Goal: Information Seeking & Learning: Learn about a topic

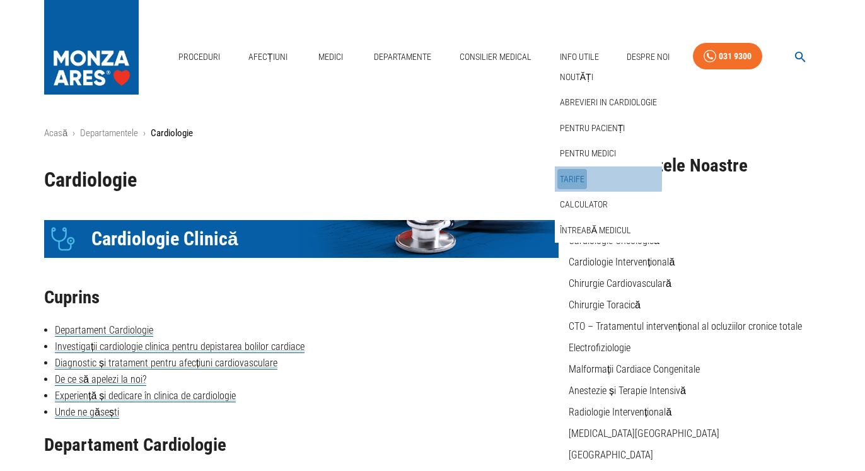
click at [567, 178] on link "Tarife" at bounding box center [572, 179] width 30 height 21
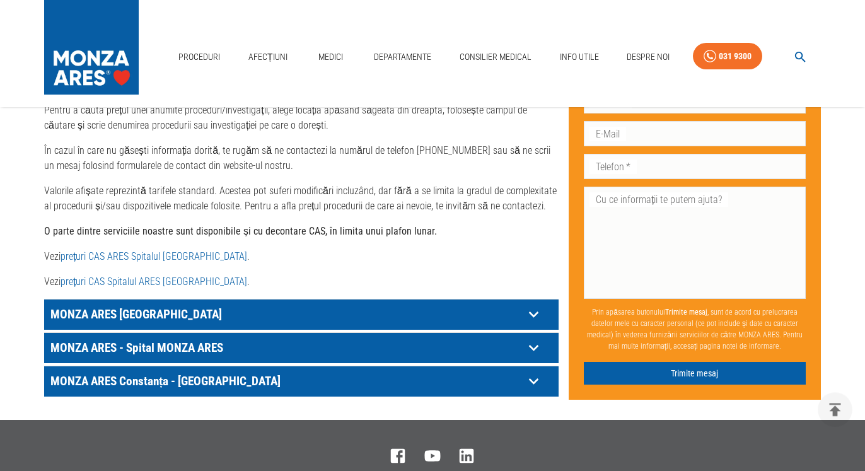
scroll to position [579, 0]
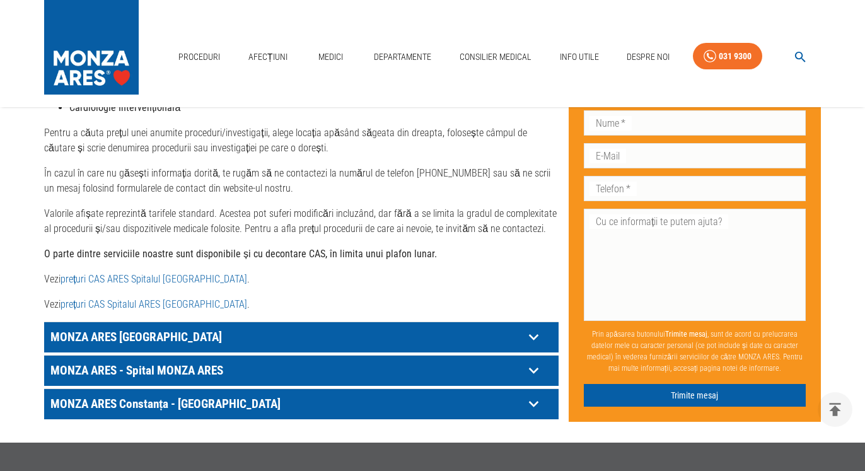
click at [143, 298] on link "prețuri CAS Spitalul ARES [GEOGRAPHIC_DATA]" at bounding box center [153, 304] width 187 height 12
click at [333, 55] on link "Medici" at bounding box center [330, 57] width 40 height 26
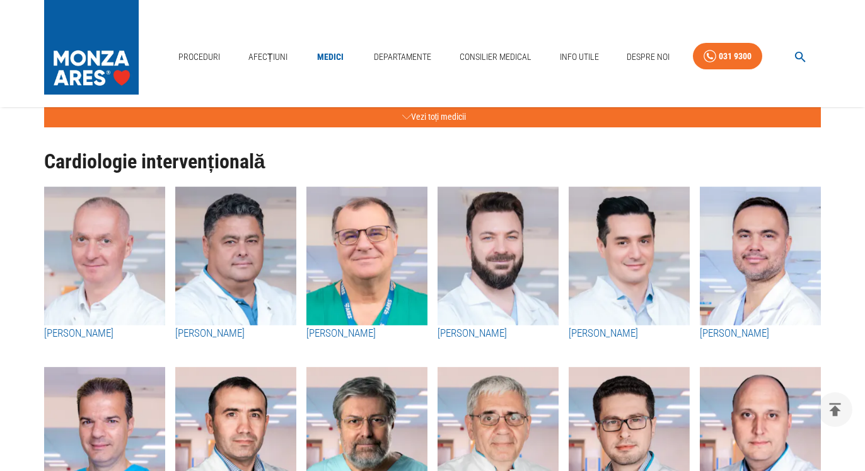
scroll to position [386, 0]
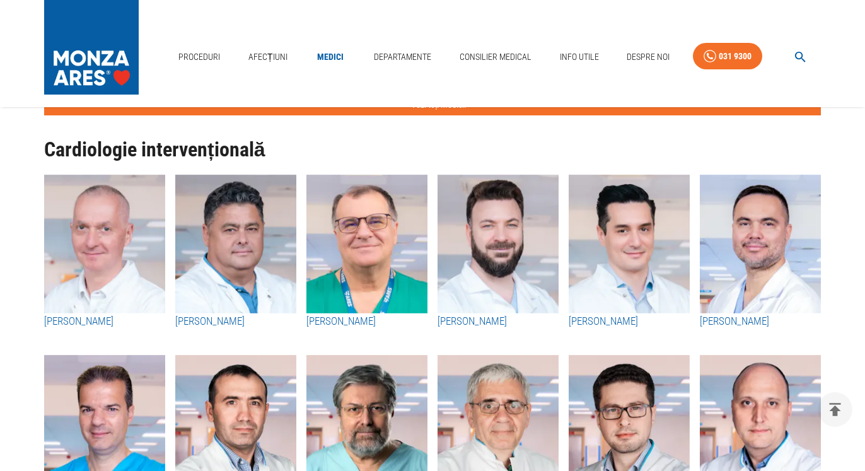
click at [344, 323] on h3 "[PERSON_NAME]" at bounding box center [366, 321] width 121 height 16
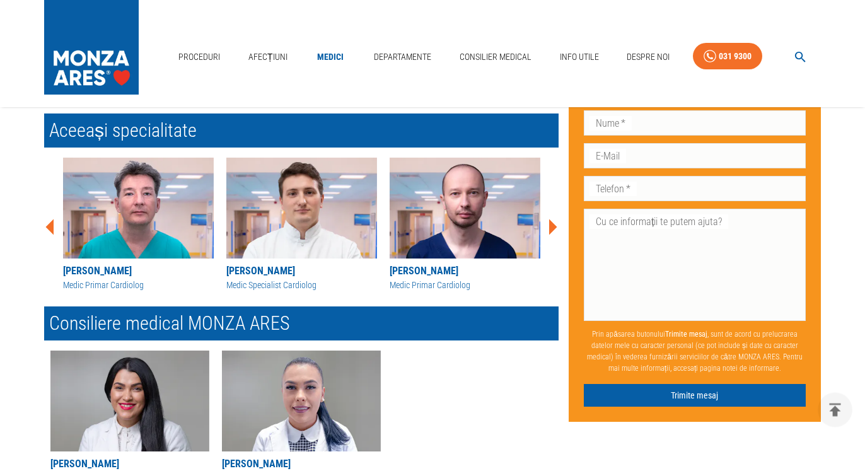
scroll to position [1093, 0]
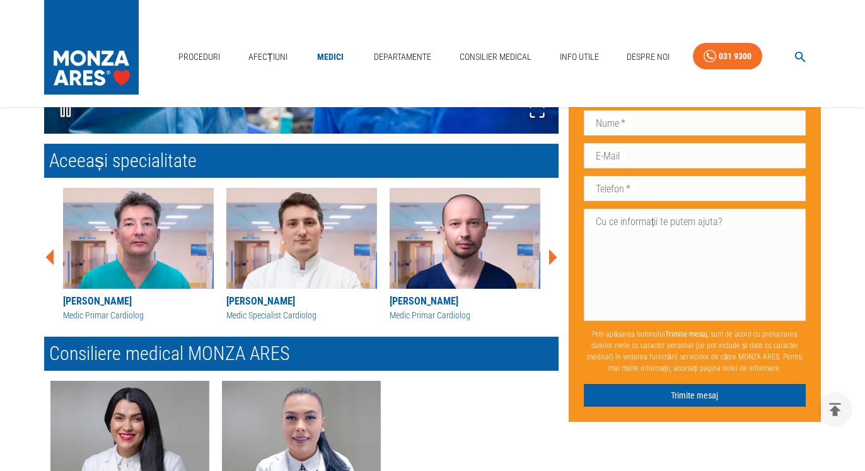
click at [553, 258] on icon at bounding box center [553, 258] width 8 height 16
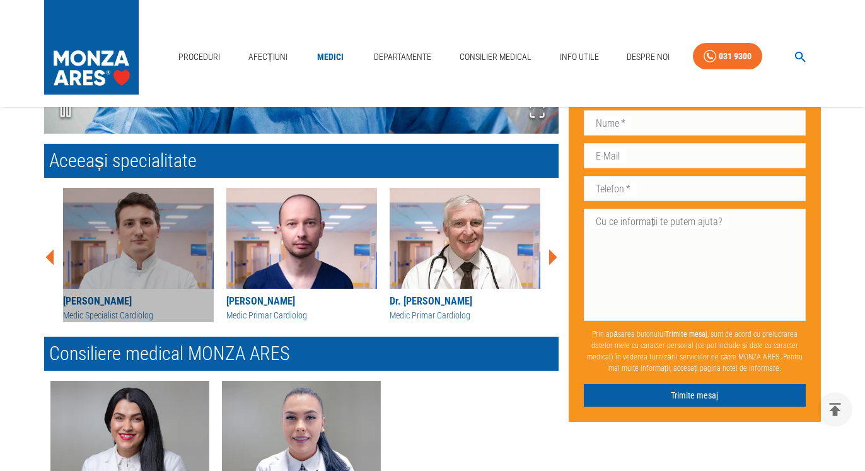
click at [98, 300] on div "[PERSON_NAME]" at bounding box center [138, 301] width 151 height 15
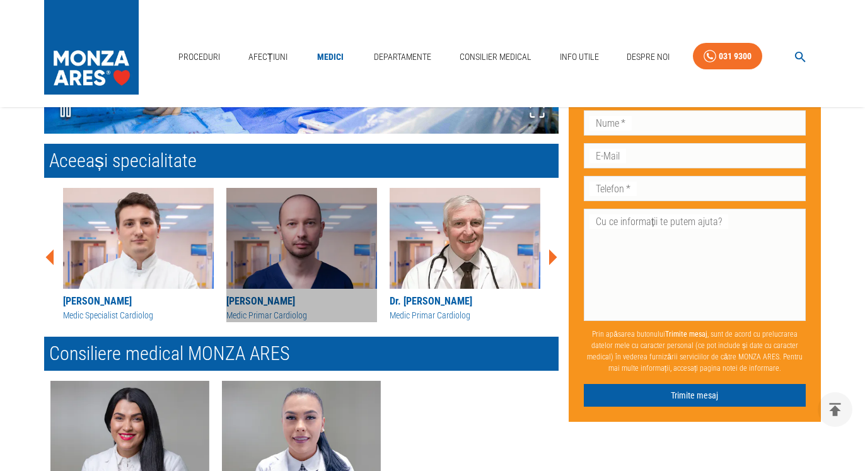
click at [320, 248] on img at bounding box center [301, 238] width 151 height 101
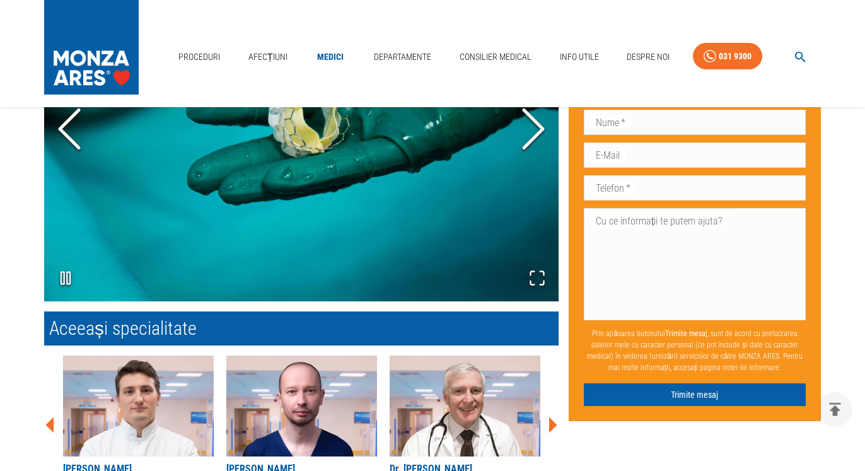
scroll to position [836, 0]
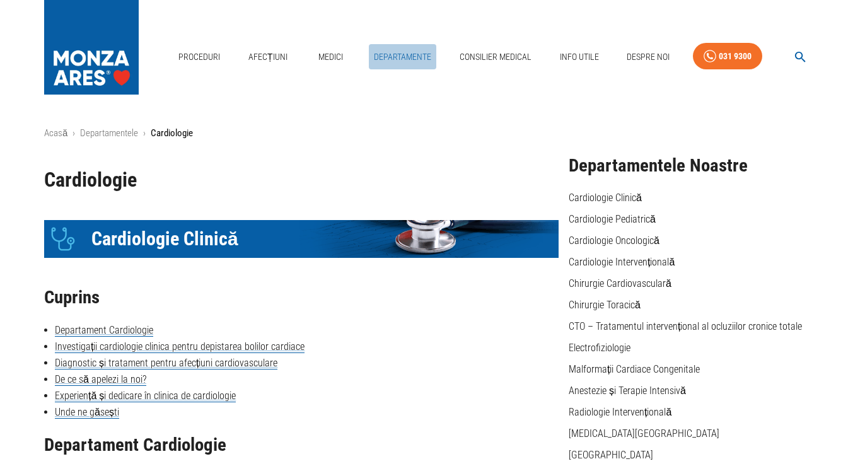
click at [408, 55] on link "Departamente" at bounding box center [402, 57] width 67 height 26
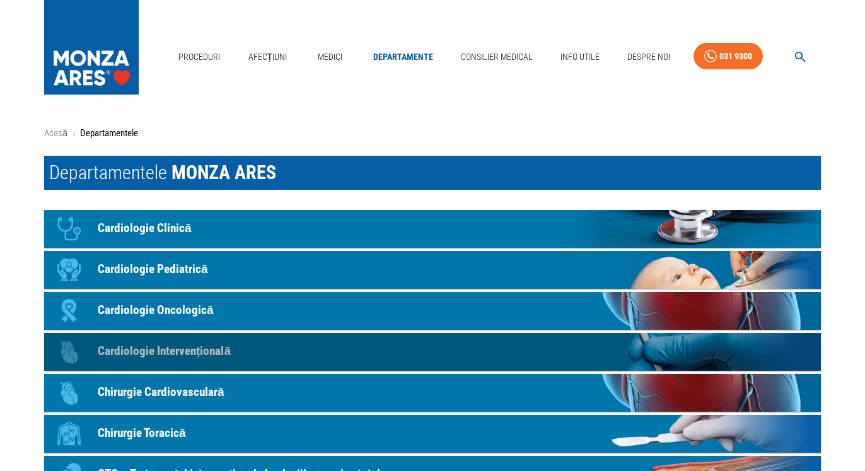
click at [151, 348] on p "Cardiologie Intervențională" at bounding box center [164, 351] width 133 height 18
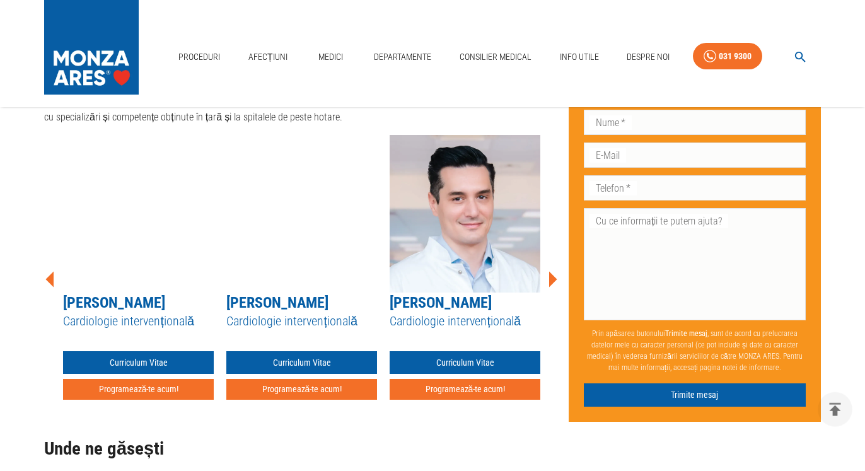
scroll to position [2519, 0]
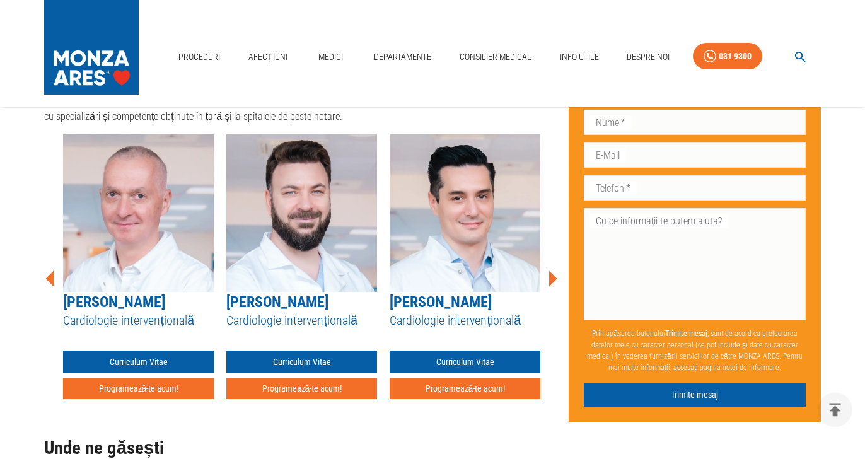
click at [141, 241] on img at bounding box center [138, 213] width 151 height 158
click at [119, 293] on link "[PERSON_NAME]" at bounding box center [114, 302] width 102 height 18
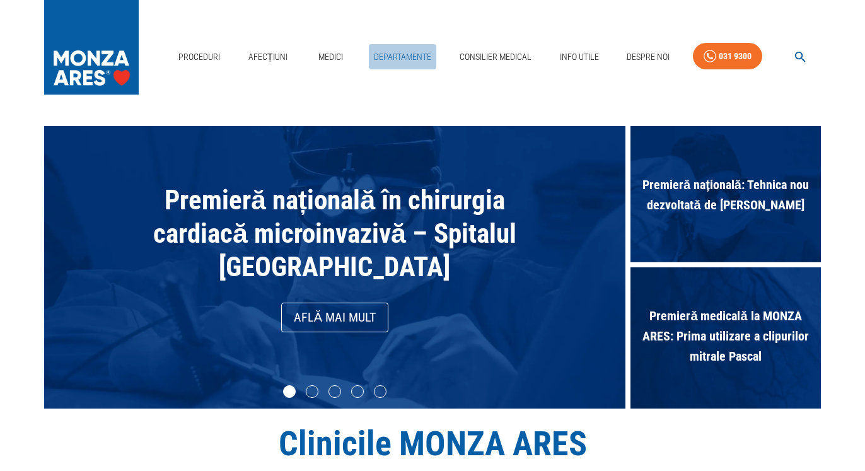
click at [396, 55] on link "Departamente" at bounding box center [402, 57] width 67 height 26
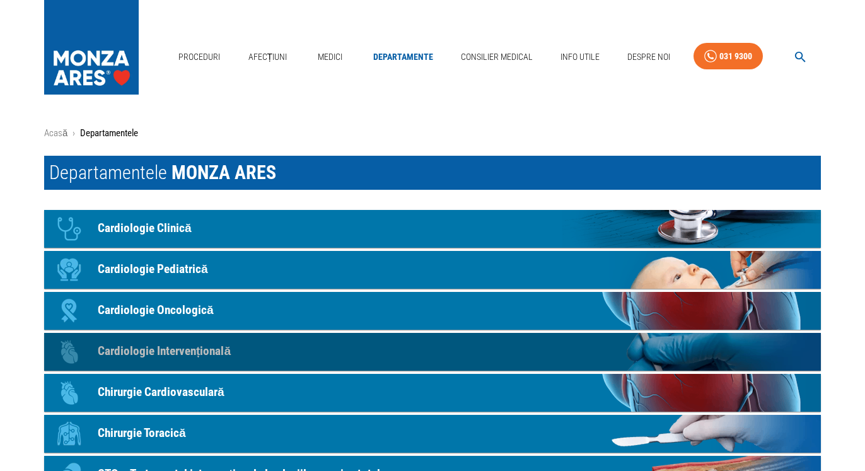
click at [178, 352] on p "Cardiologie Intervențională" at bounding box center [164, 351] width 133 height 18
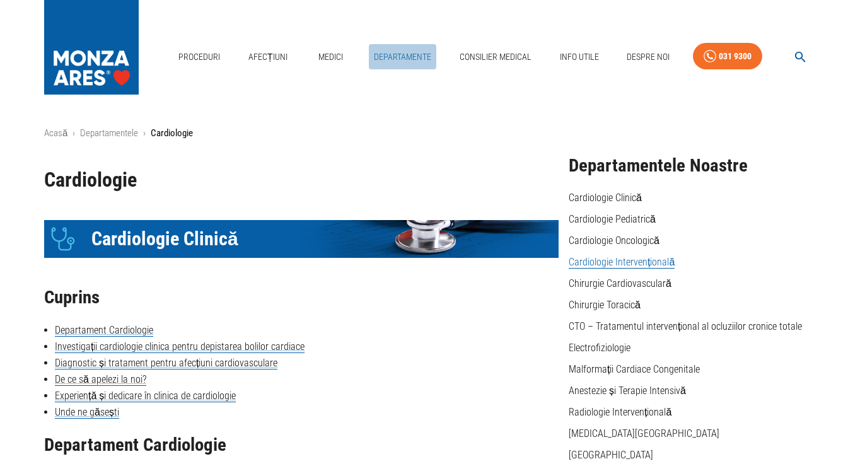
click at [405, 57] on link "Departamente" at bounding box center [402, 57] width 67 height 26
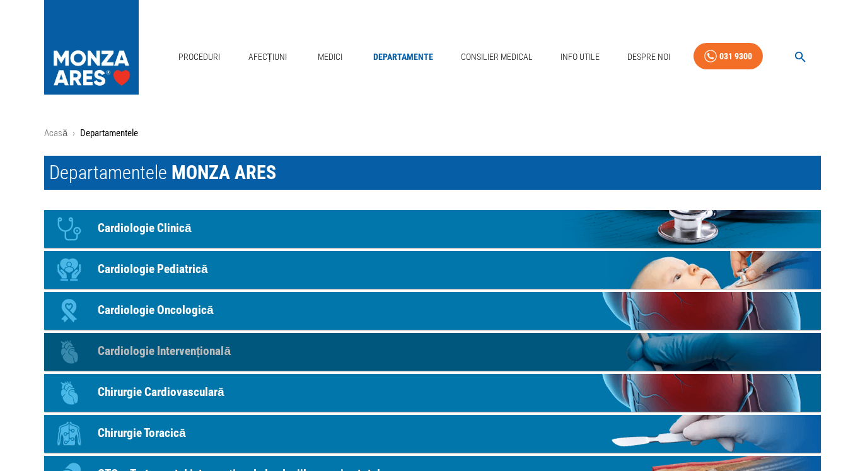
click at [192, 349] on p "Cardiologie Intervențională" at bounding box center [164, 351] width 133 height 18
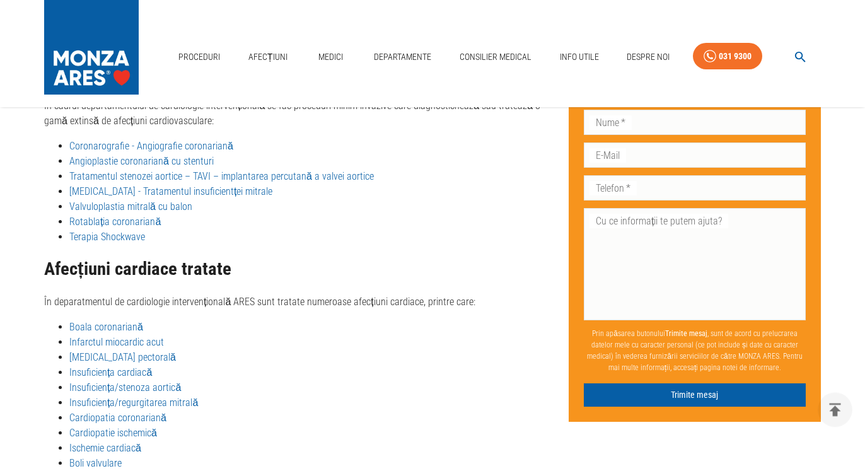
scroll to position [2005, 0]
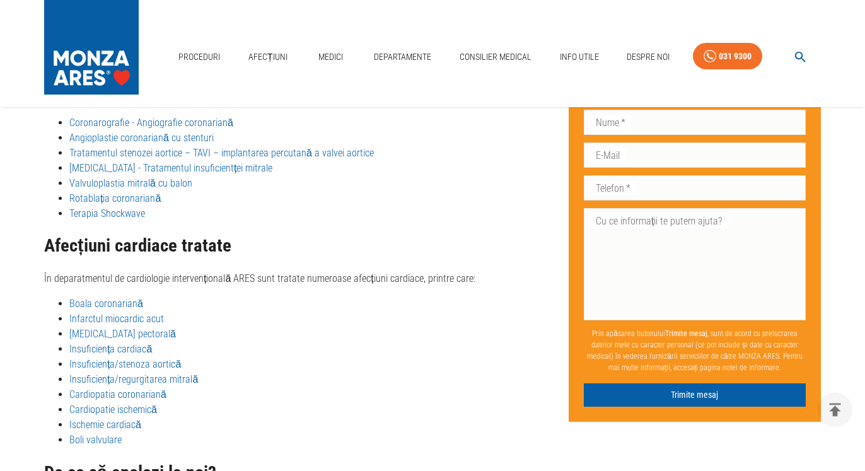
click at [135, 358] on link "Insuficiența/stenoza aortică" at bounding box center [125, 364] width 112 height 12
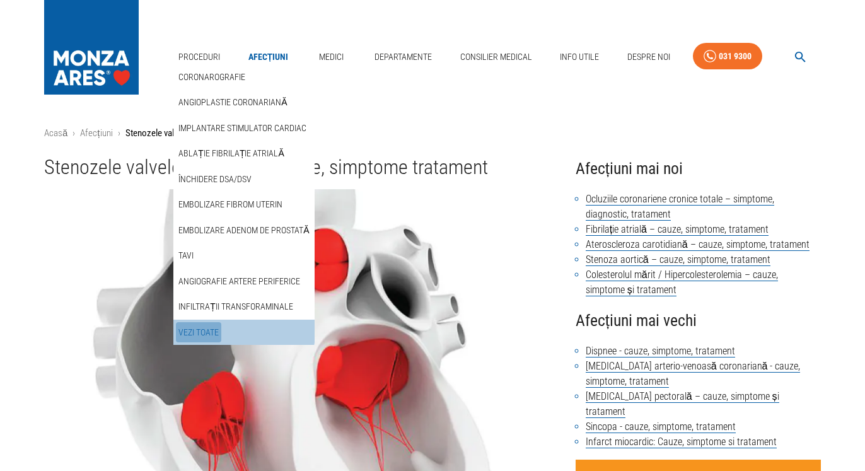
click at [199, 330] on link "Vezi Toate" at bounding box center [198, 332] width 45 height 21
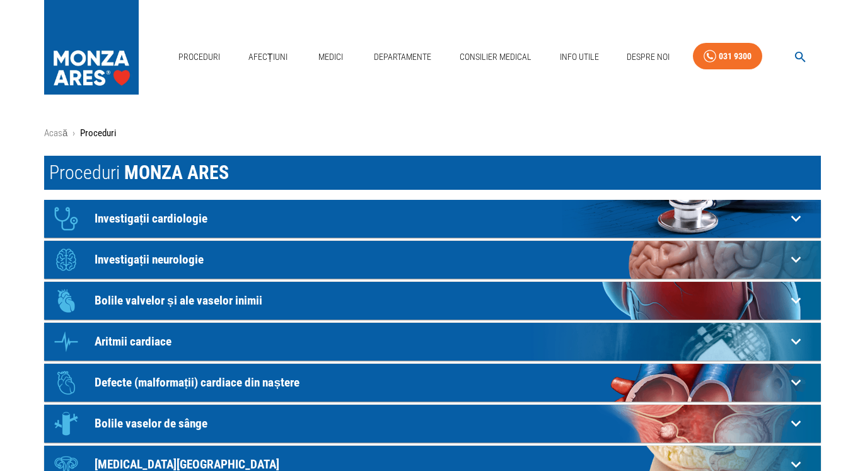
click at [155, 423] on p "Bolile vaselor de sânge" at bounding box center [440, 423] width 691 height 13
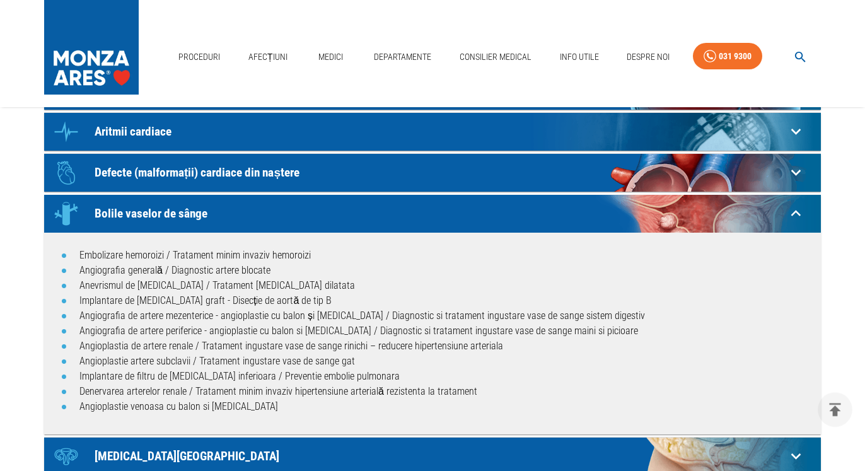
scroll to position [64, 0]
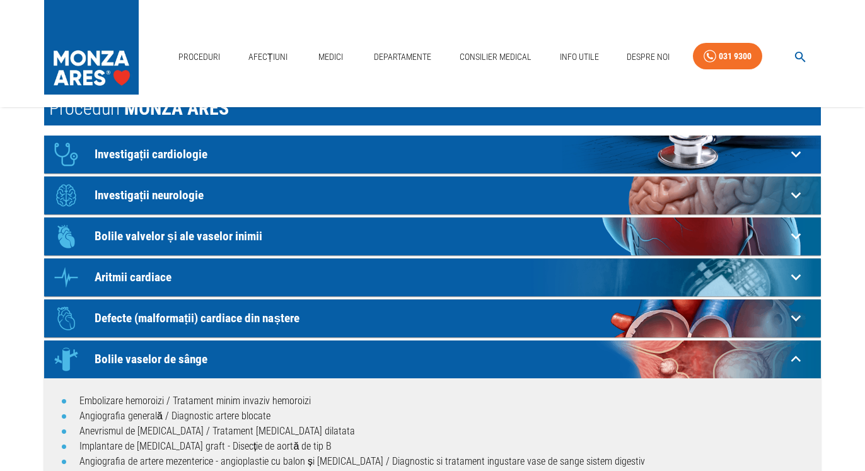
click at [184, 235] on p "Bolile valvelor și ale vaselor inimii" at bounding box center [440, 235] width 691 height 13
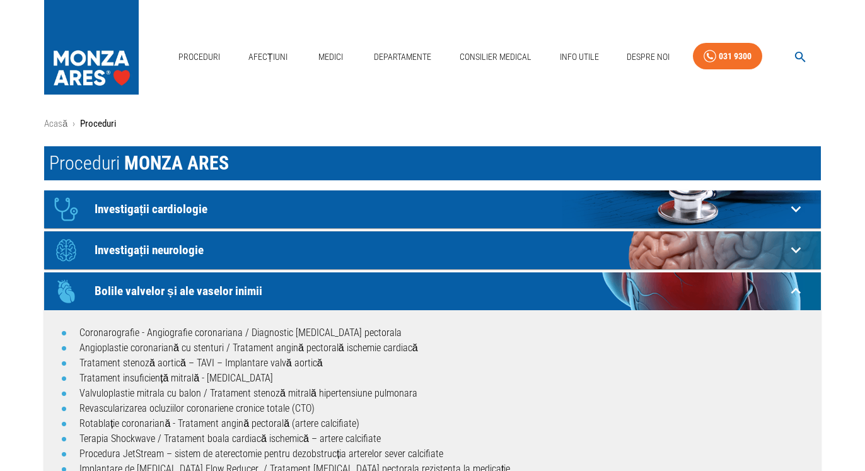
scroll to position [0, 0]
